Goal: Information Seeking & Learning: Learn about a topic

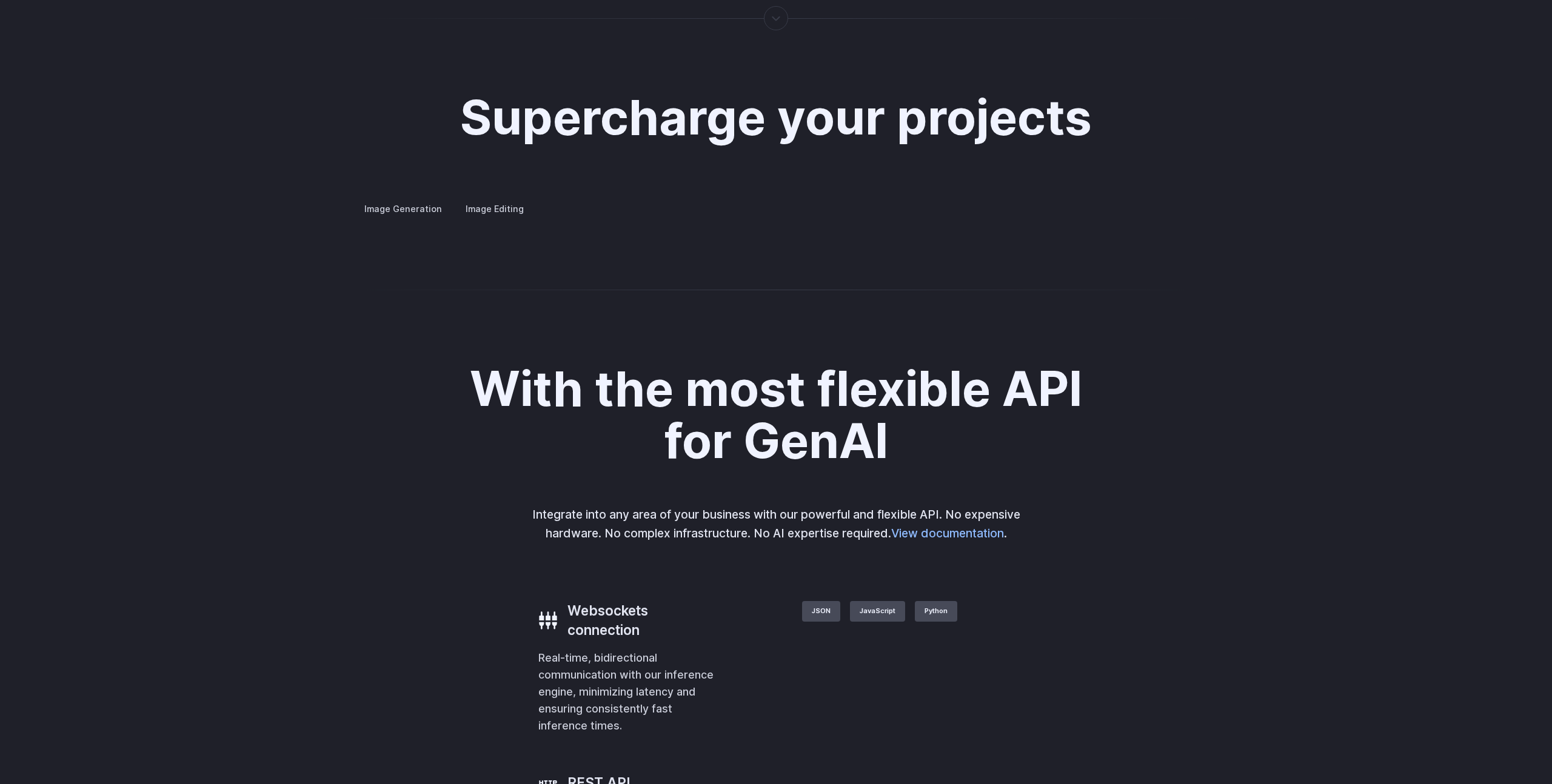
scroll to position [2237, 0]
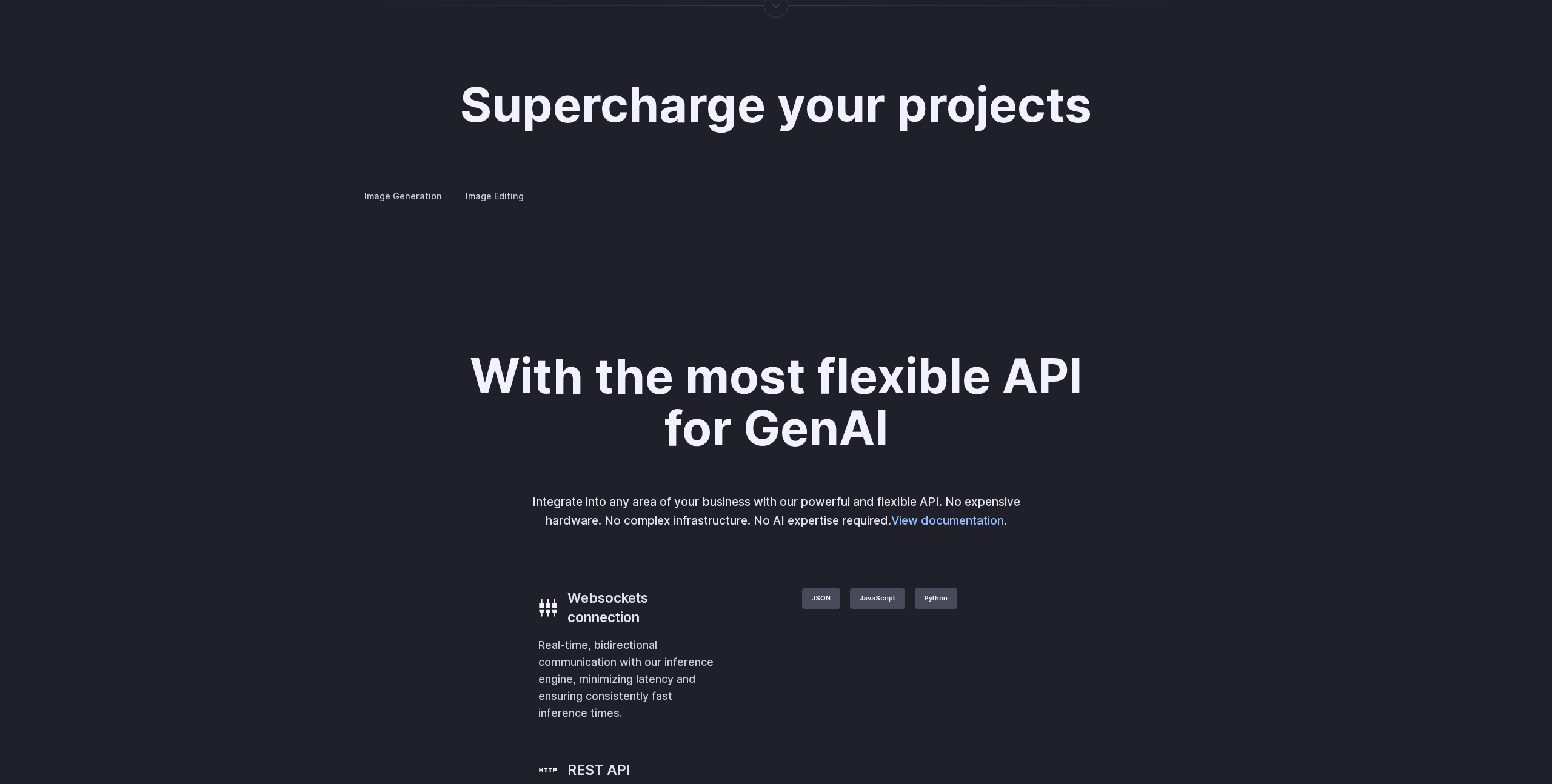
click at [481, 186] on label "Image Editing" at bounding box center [495, 196] width 79 height 21
click at [400, 186] on label "Image Generation" at bounding box center [403, 196] width 98 height 21
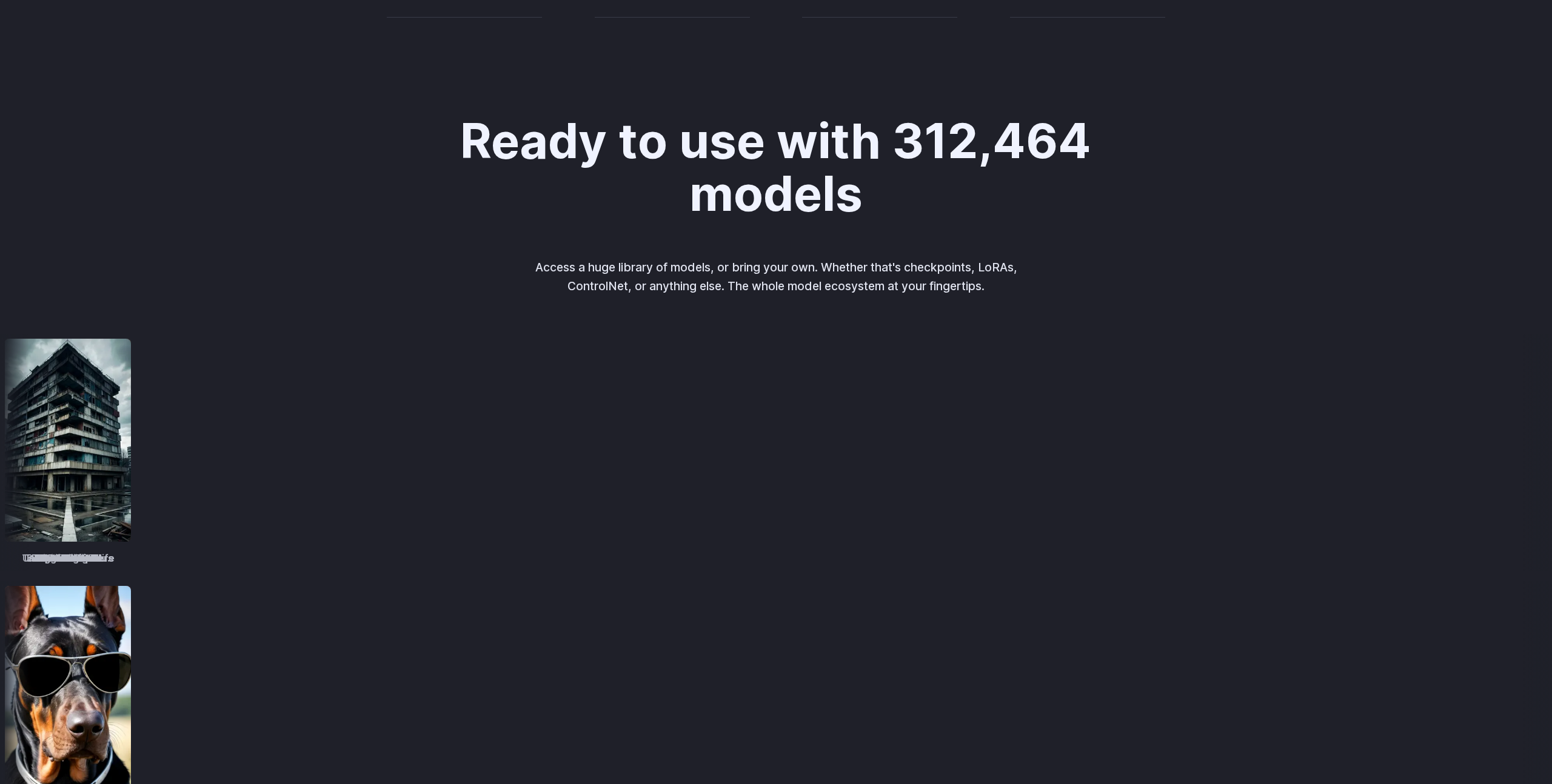
scroll to position [0, 0]
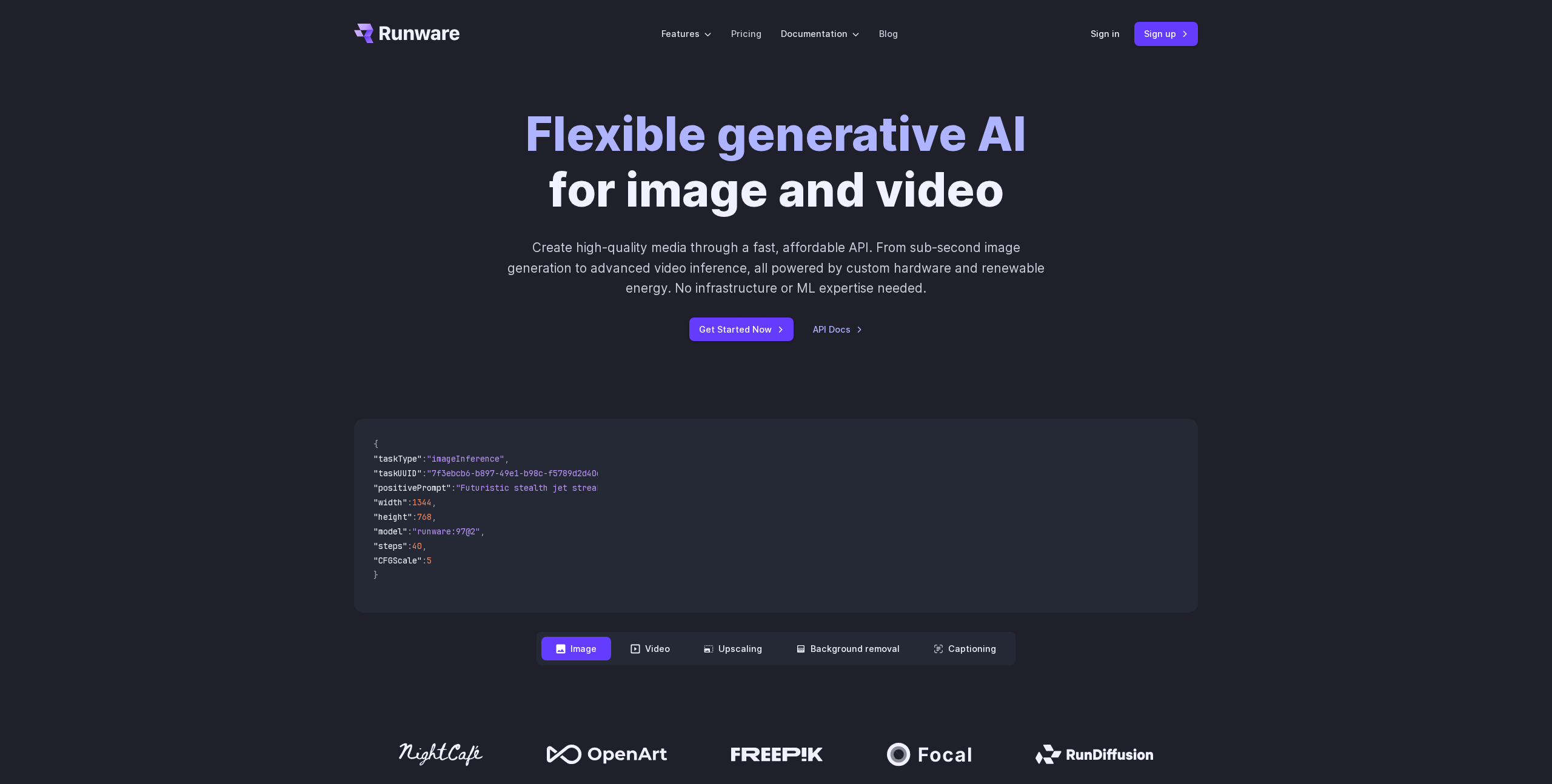
click at [445, 38] on icon "Go to /" at bounding box center [407, 33] width 106 height 19
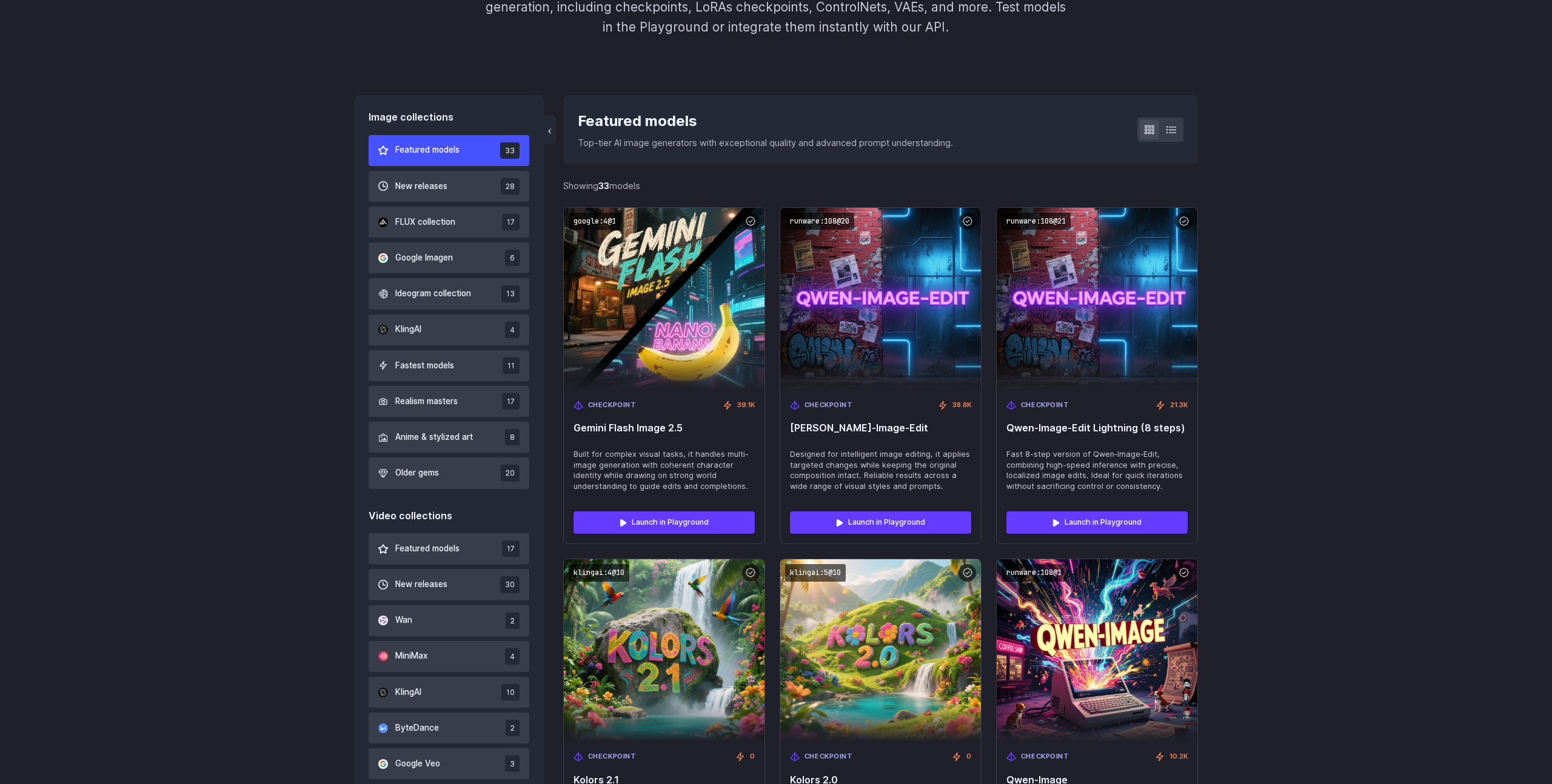
scroll to position [209, 0]
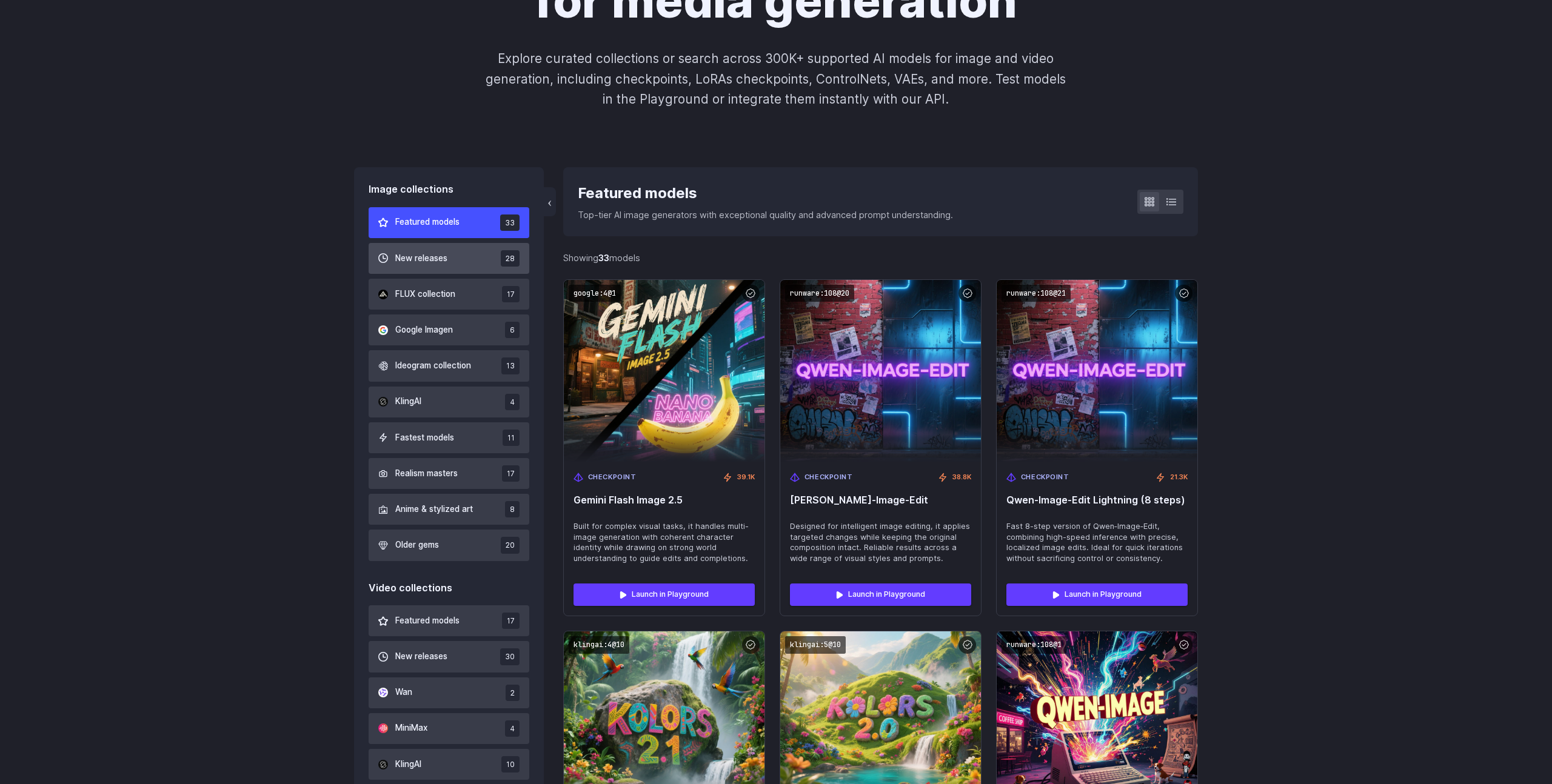
click at [438, 259] on span "New releases" at bounding box center [421, 258] width 52 height 14
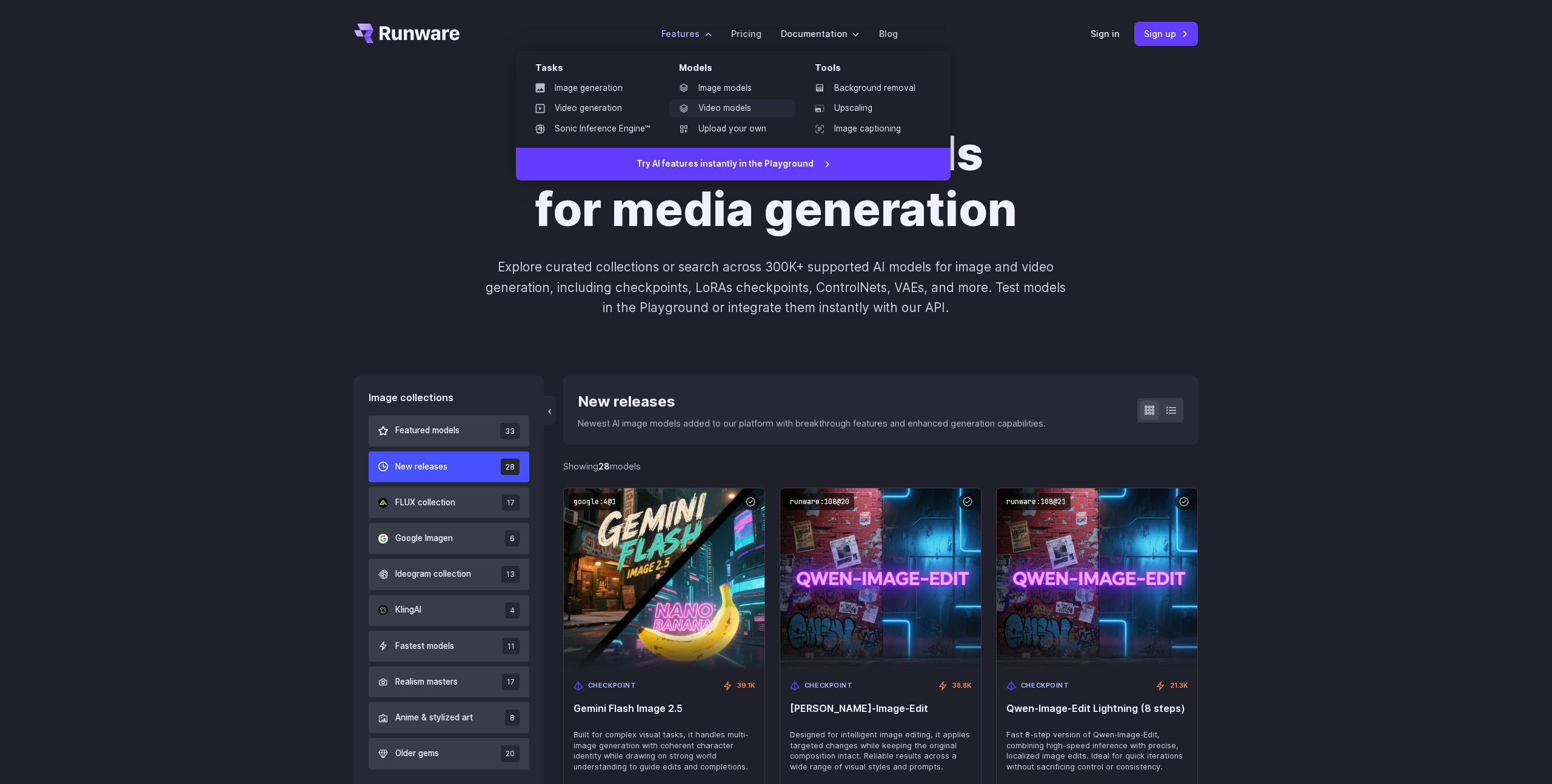
click at [710, 110] on link "Video models" at bounding box center [733, 108] width 126 height 18
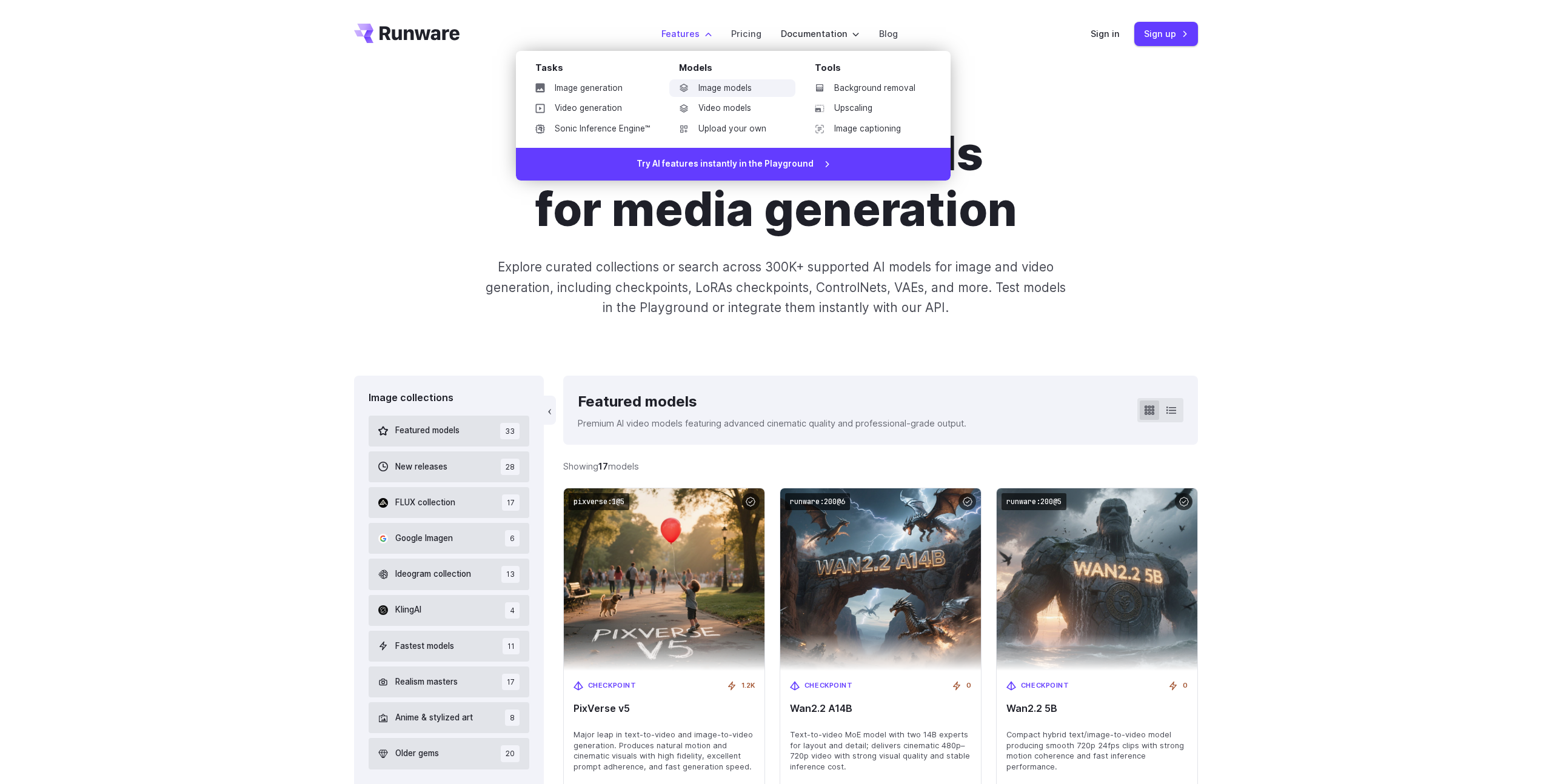
click at [702, 87] on link "Image models" at bounding box center [733, 88] width 126 height 18
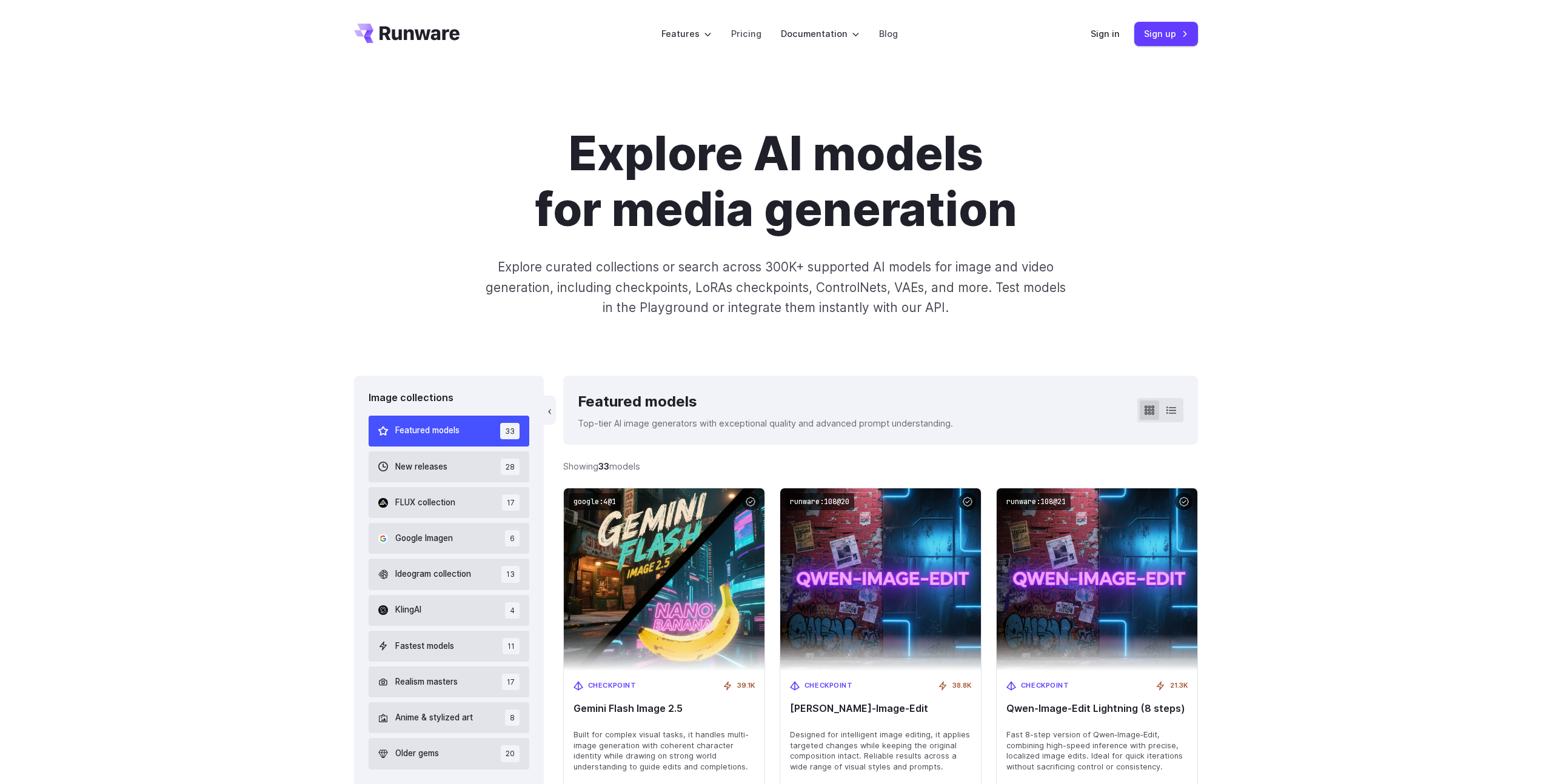
click at [1128, 226] on div "Explore AI models for media generation Explore curated collections or search ac…" at bounding box center [776, 222] width 844 height 191
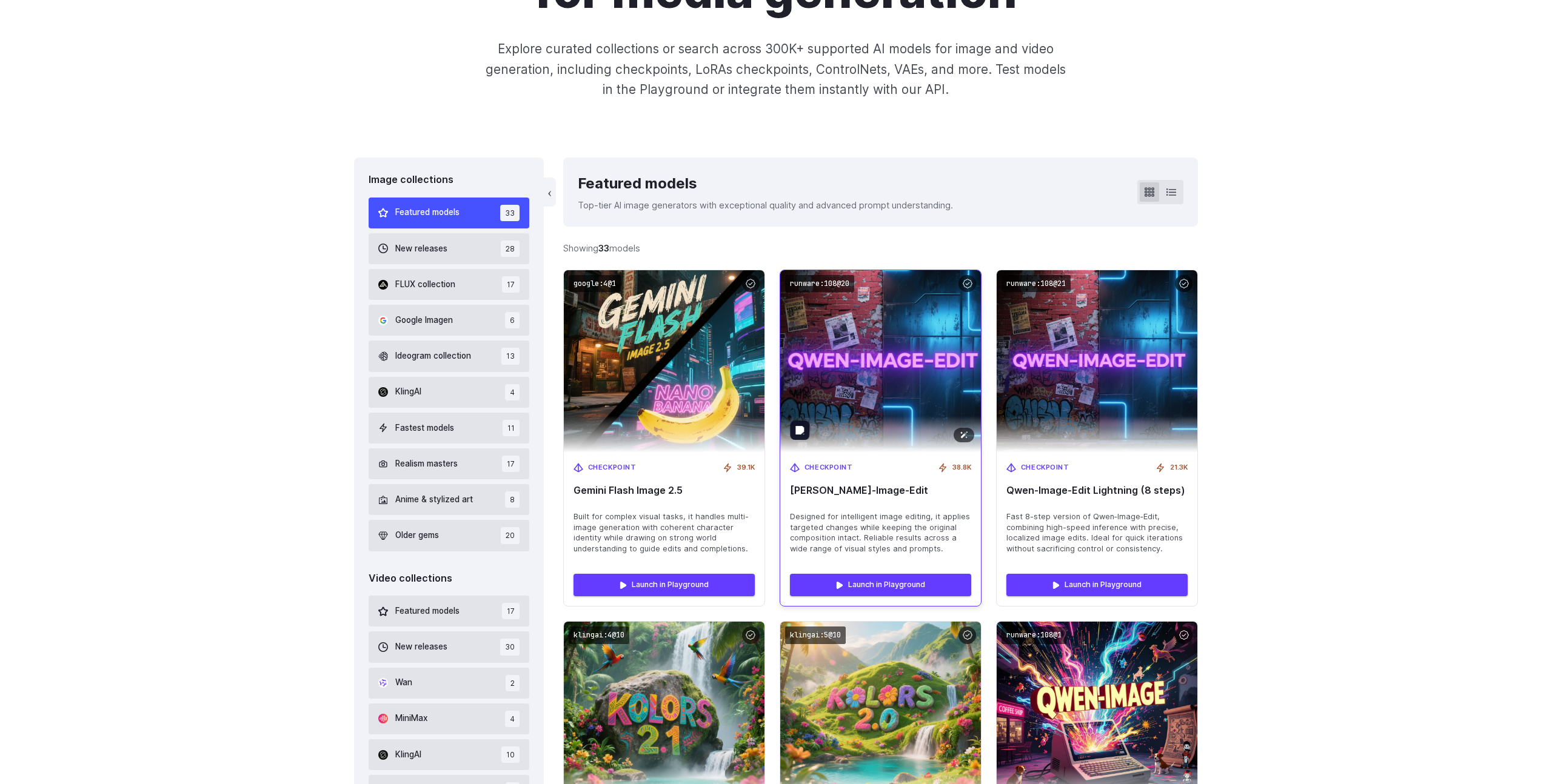
scroll to position [220, 0]
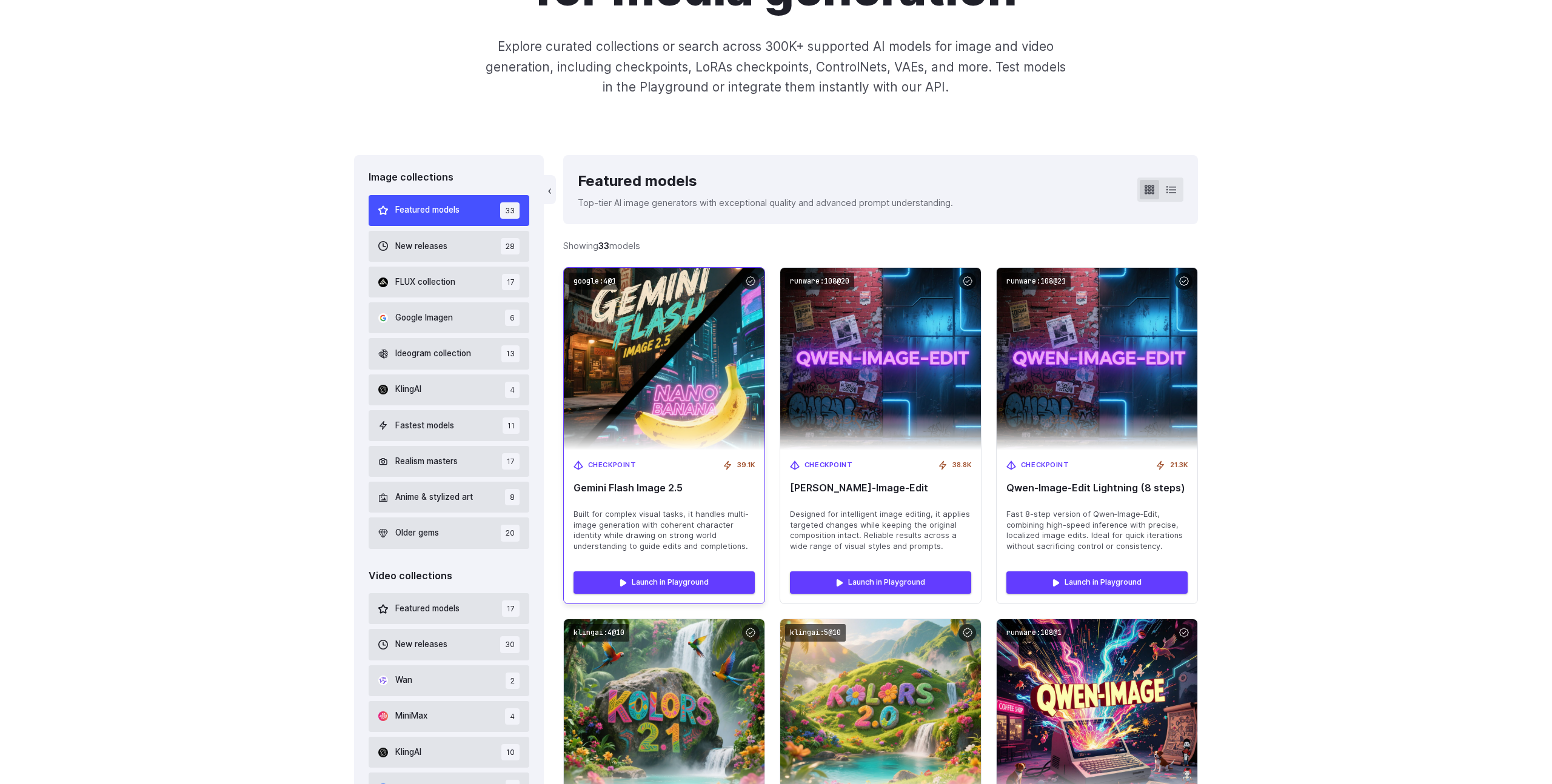
click at [634, 477] on div "Checkpoint 39.1K Gemini Flash Image 2.5 Built for complex visual tasks, it hand…" at bounding box center [664, 506] width 200 height 112
click at [690, 580] on link "Launch in Playground" at bounding box center [664, 582] width 181 height 22
